Goal: Task Accomplishment & Management: Complete application form

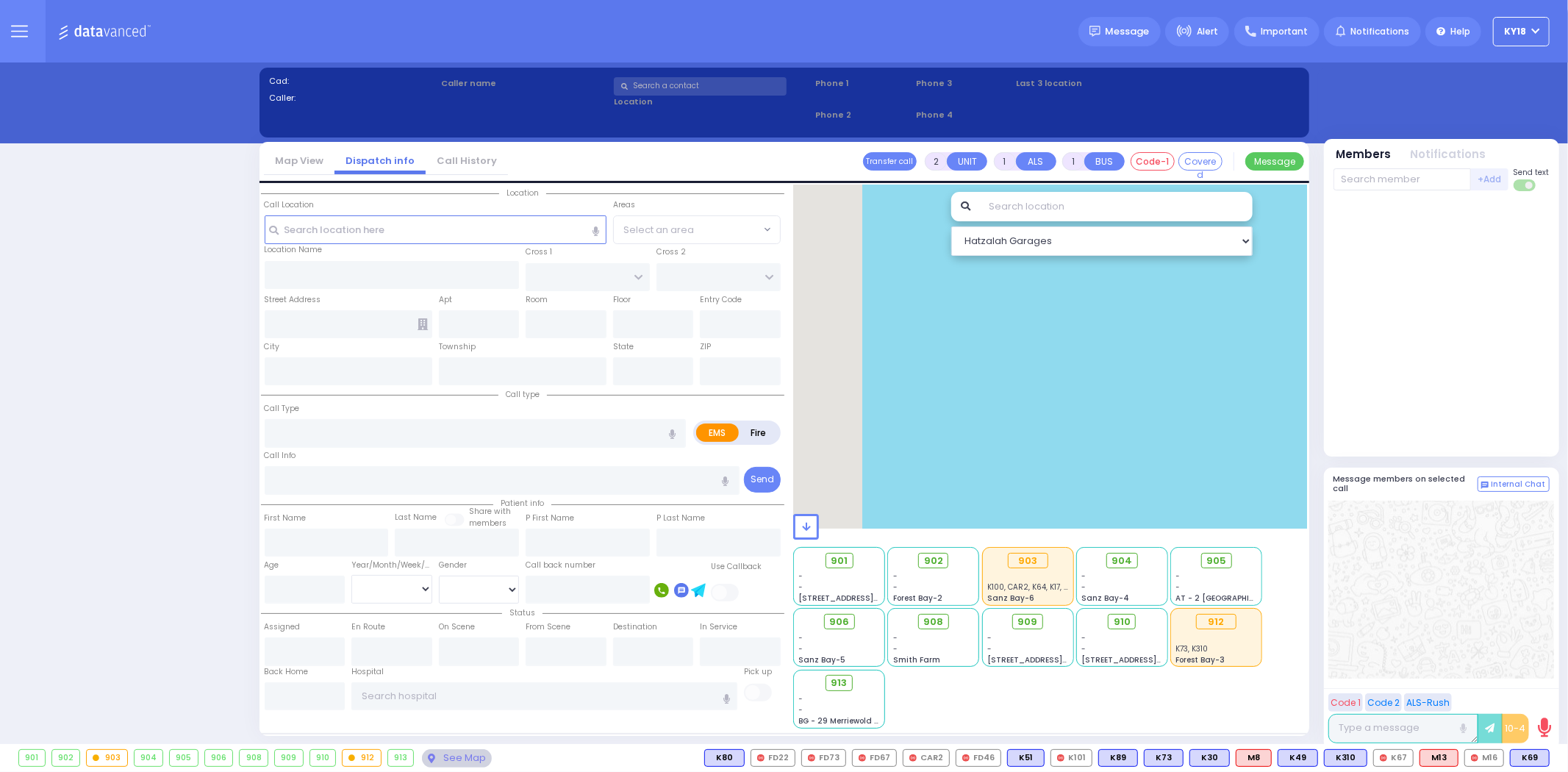
select select "4"
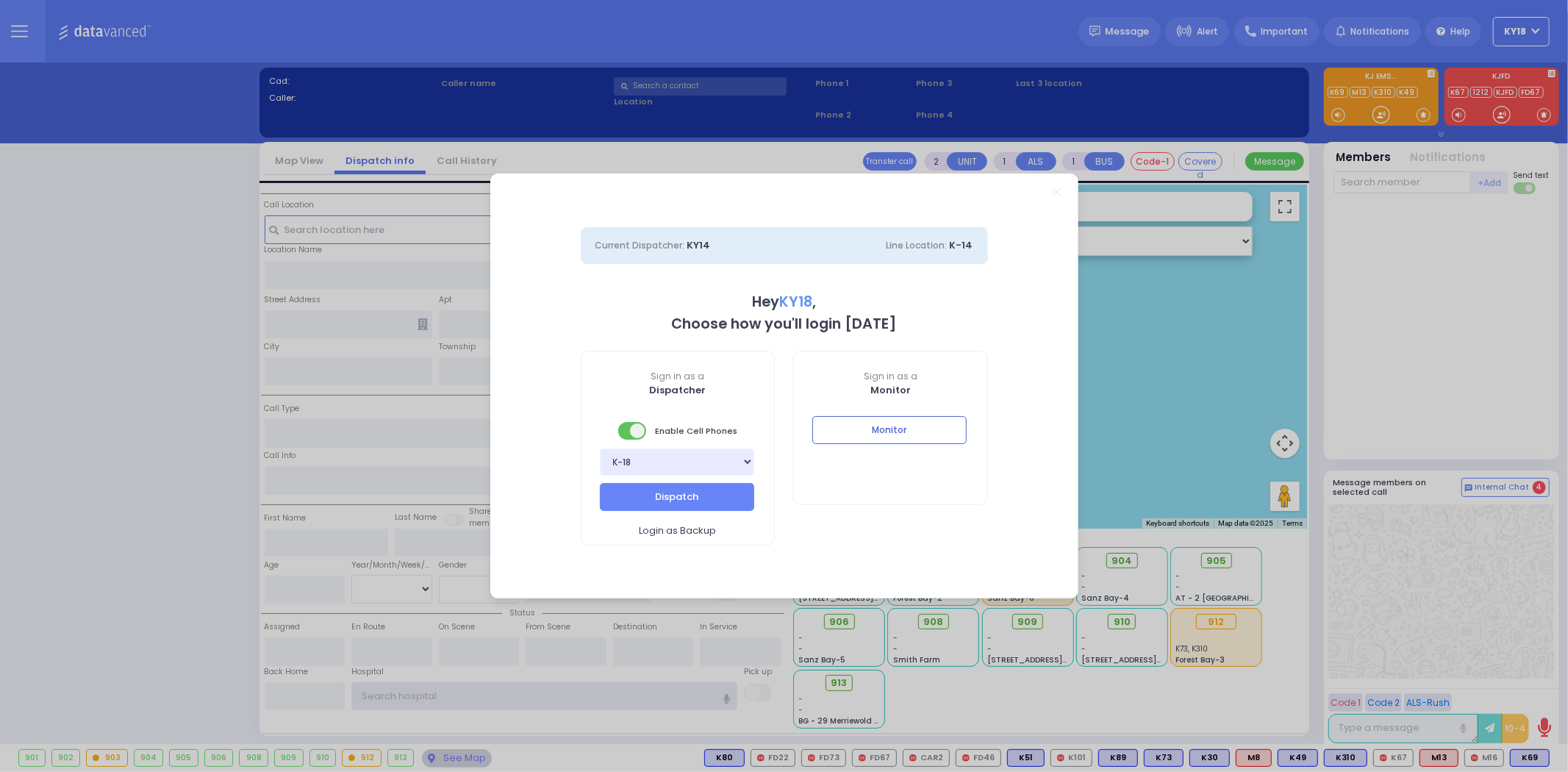
type input "ky18"
click at [897, 435] on button "Monitor" at bounding box center [890, 430] width 154 height 28
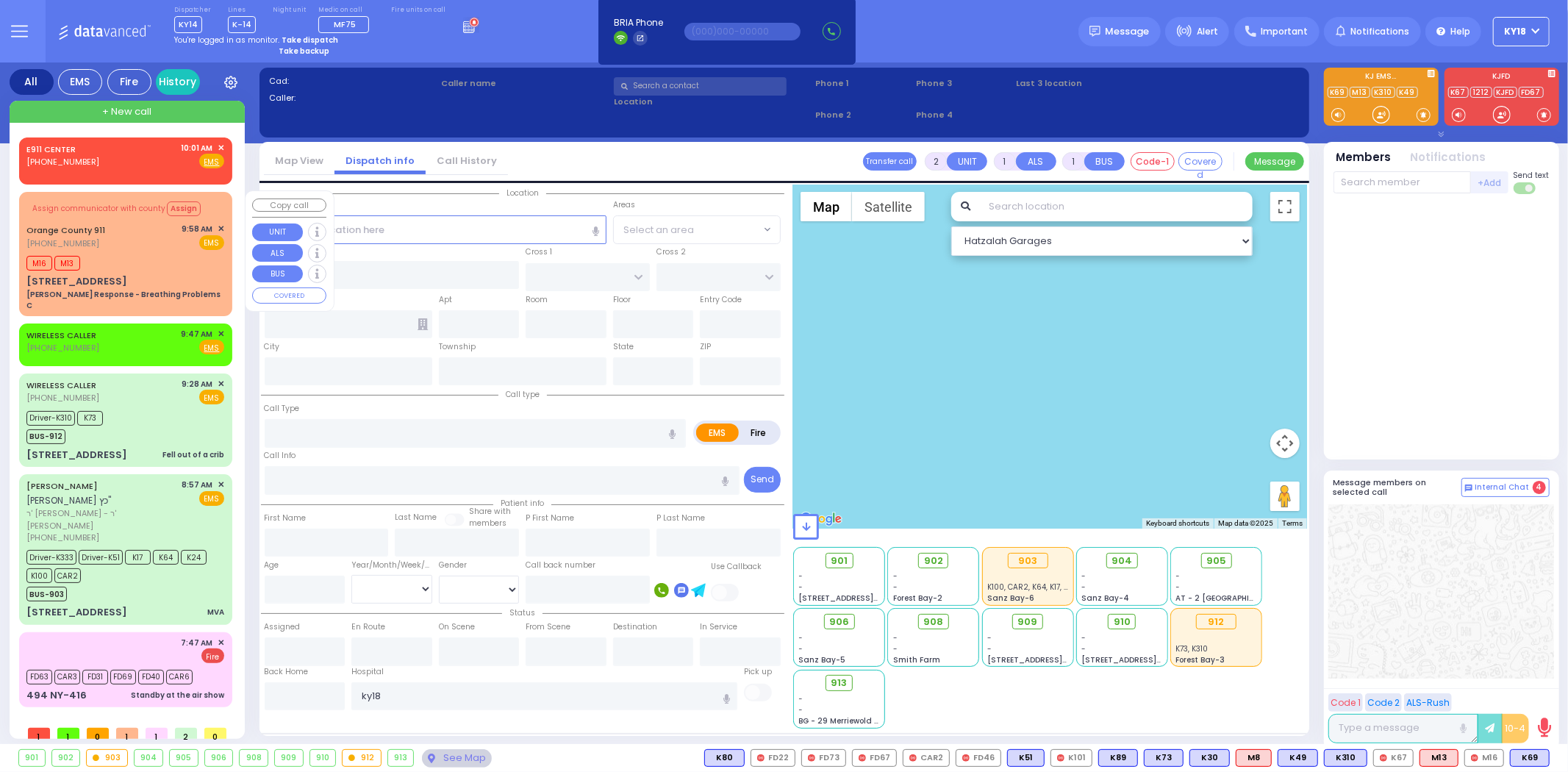
click at [131, 254] on div "M16 M13" at bounding box center [125, 262] width 198 height 19
type input "6"
select select
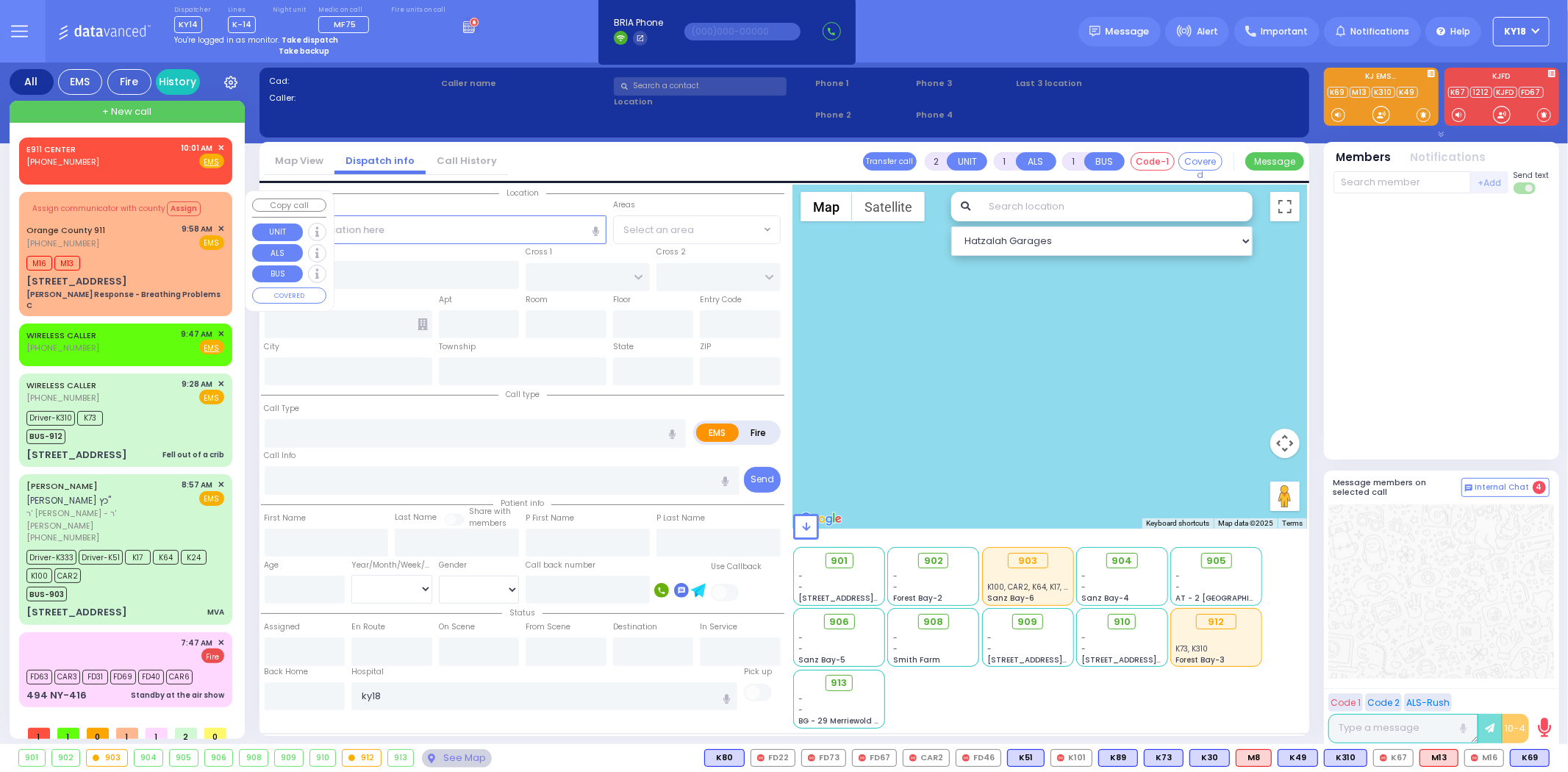
type input "[PERSON_NAME] Response - Breathing Problems C"
radio input "true"
type input "Nature: : Charlie Response - Breathing Problems C Address: : [STREET_ADDRESS][P…"
select select
type input "10:03"
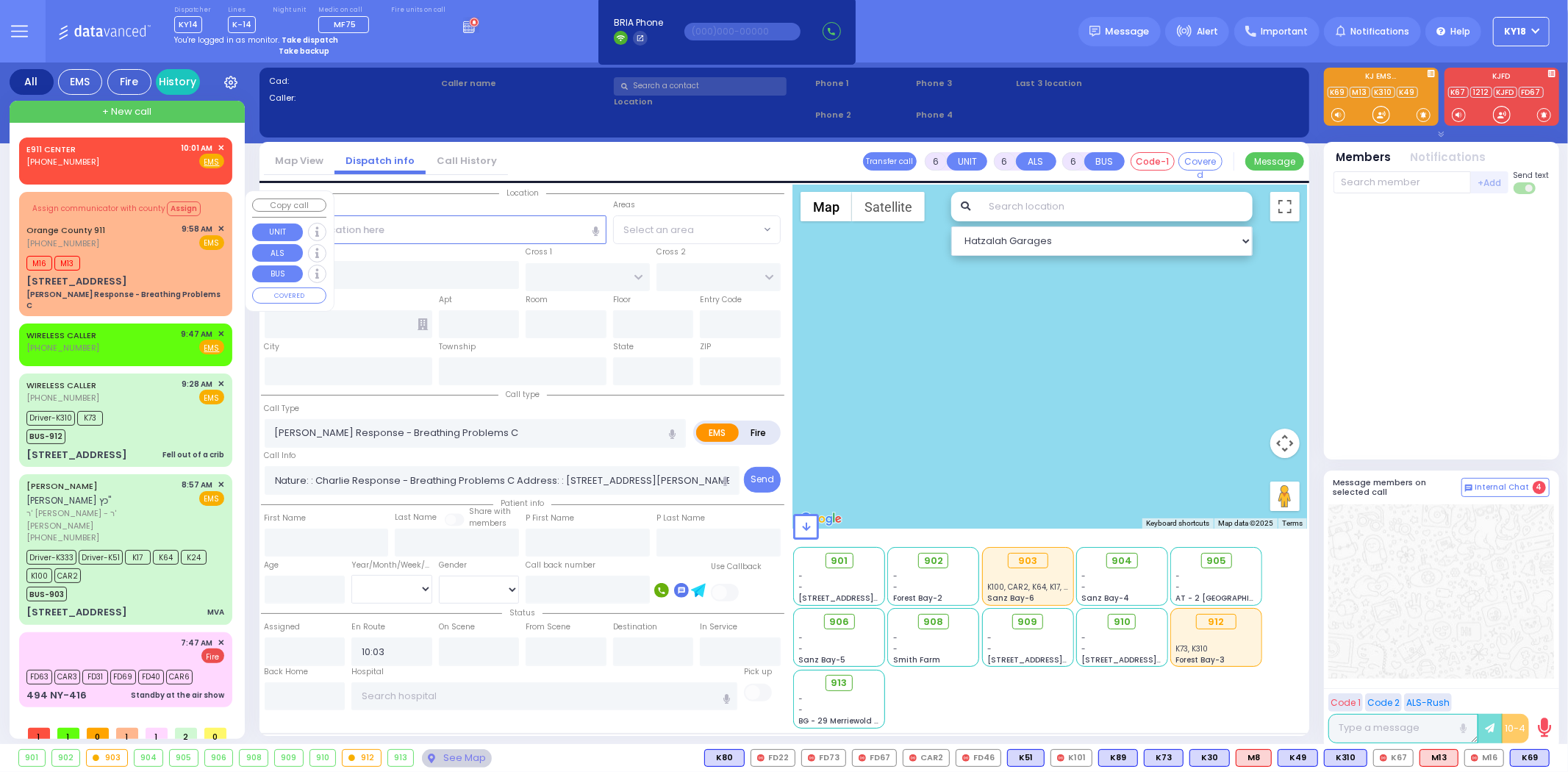
select select "Hatzalah Garages"
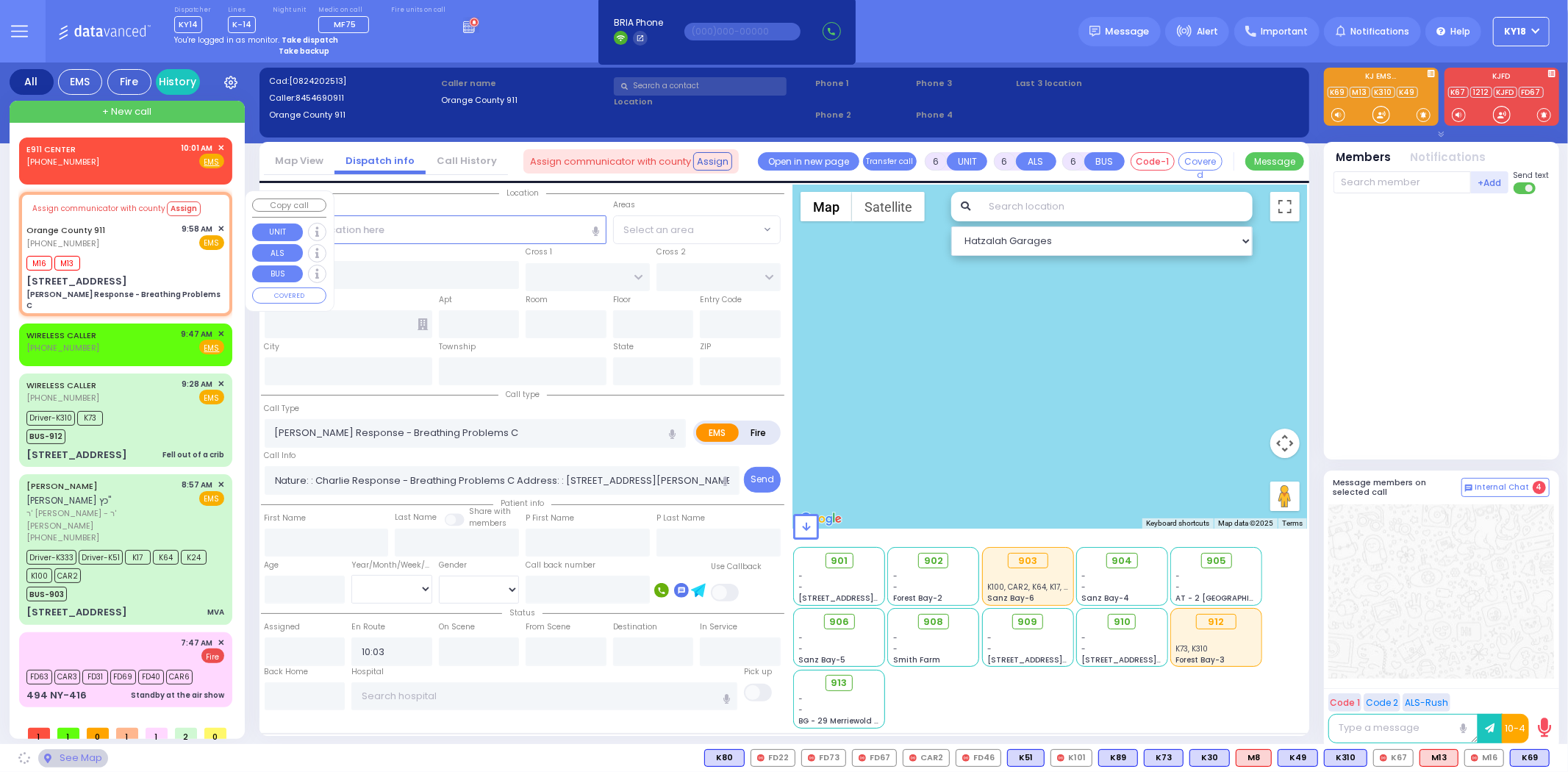
type input "[STREET_ADDRESS]"
type input "Monroe"
type input "[US_STATE]"
type input "10930"
